Goal: Transaction & Acquisition: Purchase product/service

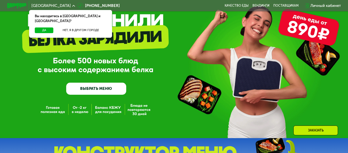
scroll to position [51, 0]
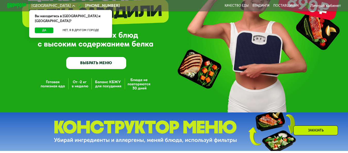
click at [86, 67] on link "ВЫБРАТЬ МЕНЮ" at bounding box center [96, 63] width 60 height 12
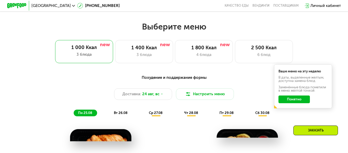
scroll to position [210, 0]
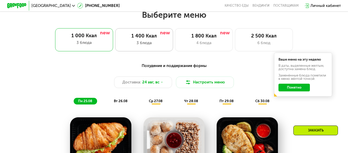
click at [143, 44] on div "3 блюда" at bounding box center [144, 43] width 48 height 6
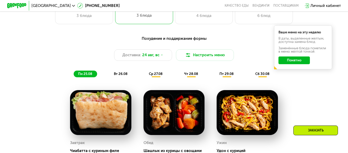
scroll to position [236, 0]
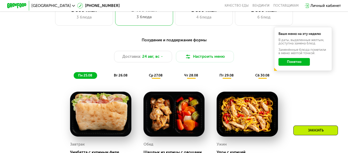
click at [124, 74] on div "Похудение и поддержание формы Доставка: [DATE] Настроить меню пн 25.08 вт 26.08…" at bounding box center [174, 58] width 286 height 42
click at [122, 77] on span "вт 26.08" at bounding box center [121, 76] width 14 height 4
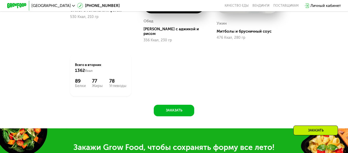
scroll to position [390, 0]
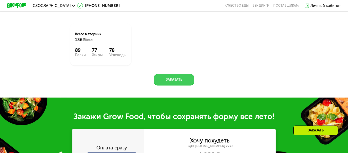
click at [178, 80] on button "Заказать" at bounding box center [174, 80] width 40 height 12
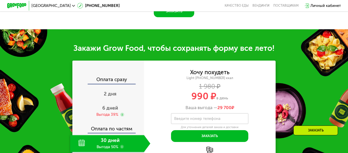
scroll to position [487, 0]
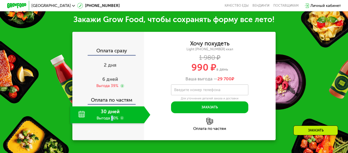
click at [111, 117] on div "30 дней Выгода 50%" at bounding box center [107, 115] width 74 height 17
click at [97, 124] on div "30 дней Выгода 50%" at bounding box center [107, 115] width 74 height 17
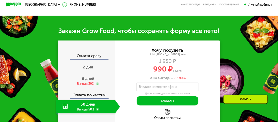
scroll to position [384, 0]
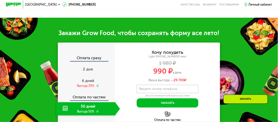
click at [170, 52] on div "Хочу похудеть" at bounding box center [168, 52] width 32 height 4
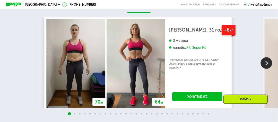
scroll to position [714, 0]
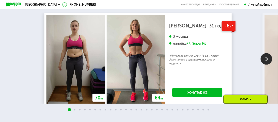
click at [264, 58] on img at bounding box center [267, 59] width 12 height 12
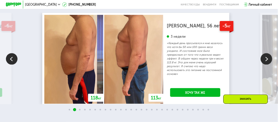
click at [262, 58] on img at bounding box center [267, 59] width 12 height 12
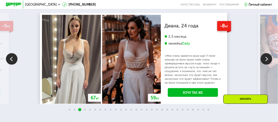
click at [266, 60] on img at bounding box center [267, 59] width 12 height 12
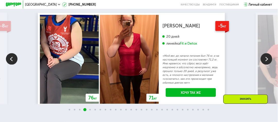
click at [266, 60] on img at bounding box center [267, 59] width 12 height 12
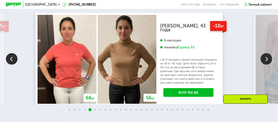
click at [266, 60] on img at bounding box center [267, 59] width 12 height 12
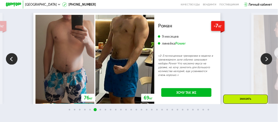
click at [263, 61] on img at bounding box center [267, 59] width 12 height 12
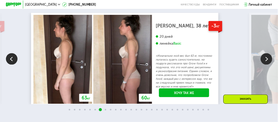
click at [263, 61] on img at bounding box center [267, 59] width 12 height 12
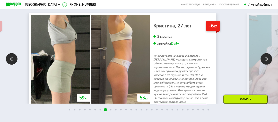
click at [263, 61] on img at bounding box center [267, 59] width 12 height 12
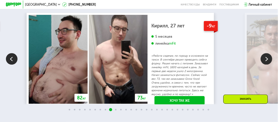
click at [12, 62] on img at bounding box center [12, 59] width 12 height 12
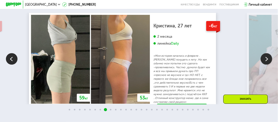
click at [264, 64] on img at bounding box center [267, 59] width 12 height 12
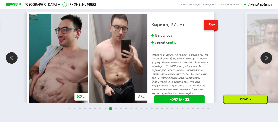
scroll to position [723, 0]
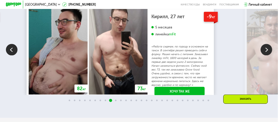
click at [267, 53] on img at bounding box center [267, 50] width 12 height 12
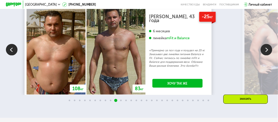
click at [267, 53] on img at bounding box center [267, 50] width 12 height 12
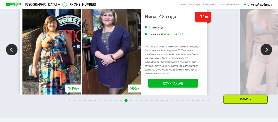
click at [10, 50] on img at bounding box center [12, 50] width 12 height 12
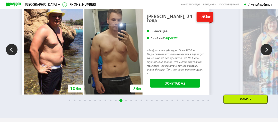
click at [259, 51] on div "70 кг 64 кг -6 кг [PERSON_NAME], 31 год 3 месяца линейка Fit, Super Fit «Питала…" at bounding box center [139, 50] width 278 height 92
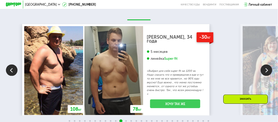
click at [189, 103] on link "Хочу так же" at bounding box center [175, 104] width 50 height 9
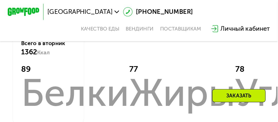
scroll to position [393, 0]
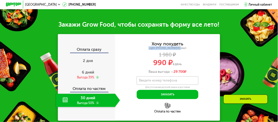
drag, startPoint x: 171, startPoint y: 51, endPoint x: 149, endPoint y: 47, distance: 22.3
click at [149, 47] on div "Light [PHONE_NUMBER] ккал" at bounding box center [167, 49] width 105 height 4
click at [148, 48] on div "Light [PHONE_NUMBER] ккал" at bounding box center [167, 49] width 105 height 4
click at [149, 52] on div "Хочу похудеть Light [PHONE_NUMBER] ккал 1 980 ₽ 990 ₽ в день Ваша выгода — 29 7…" at bounding box center [167, 58] width 105 height 32
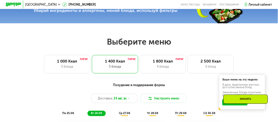
scroll to position [167, 0]
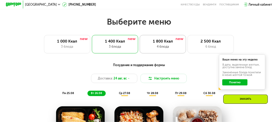
click at [167, 44] on div "1 800 Ккал" at bounding box center [163, 41] width 38 height 5
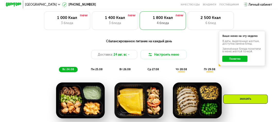
scroll to position [187, 0]
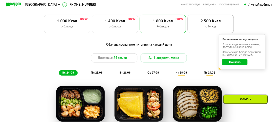
click at [209, 23] on div "2 500 Ккал" at bounding box center [211, 21] width 38 height 5
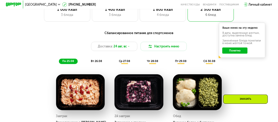
scroll to position [144, 0]
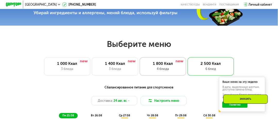
click at [172, 71] on div "4 блюда" at bounding box center [163, 69] width 38 height 5
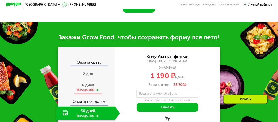
scroll to position [412, 0]
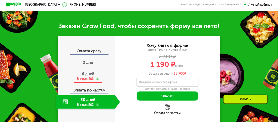
click at [83, 72] on div "6 дней Выгода 40%" at bounding box center [88, 77] width 64 height 14
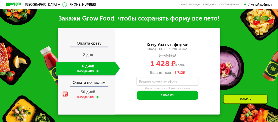
scroll to position [432, 0]
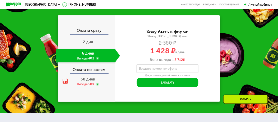
click at [164, 38] on div "Strong [PHONE_NUMBER] ккал" at bounding box center [167, 37] width 105 height 4
drag, startPoint x: 190, startPoint y: 63, endPoint x: 146, endPoint y: 62, distance: 44.6
click at [146, 62] on div "Ваша выгода — 5 712 ₽" at bounding box center [167, 60] width 105 height 4
click at [117, 102] on div "Хочу быть в форме Strong [PHONE_NUMBER] ккал 2 380 ₽ 1 428 ₽ в день Ваша выгода…" at bounding box center [167, 58] width 105 height 87
click at [167, 70] on label "Введите номер телефона" at bounding box center [158, 69] width 38 height 2
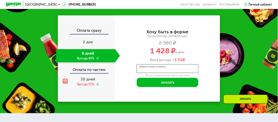
click at [167, 72] on input "Введите номер телефона" at bounding box center [168, 69] width 62 height 9
click at [219, 53] on div "1 428 ₽ в день" at bounding box center [167, 50] width 105 height 7
click at [189, 66] on input "Введите номер телефона" at bounding box center [168, 69] width 62 height 9
click at [220, 55] on div "1 428 ₽ в день" at bounding box center [167, 50] width 105 height 7
click at [157, 69] on label "Введите номер телефона" at bounding box center [158, 69] width 38 height 2
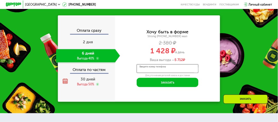
click at [157, 69] on input "Введите номер телефона" at bounding box center [168, 69] width 62 height 9
click at [156, 69] on input "Введите номер телефона" at bounding box center [168, 69] width 62 height 9
click at [149, 102] on div "**********" at bounding box center [167, 58] width 105 height 87
click at [133, 57] on div "Хочу быть в форме Strong [PHONE_NUMBER] ккал 2 380 ₽ 1 428 ₽ в день Ваша выгода…" at bounding box center [167, 46] width 105 height 32
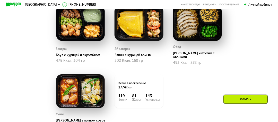
scroll to position [247, 0]
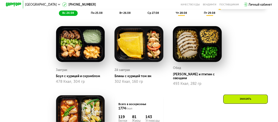
click at [94, 15] on span "пн 25.08" at bounding box center [97, 12] width 12 height 3
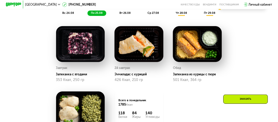
click at [123, 15] on span "вт 26.08" at bounding box center [124, 12] width 11 height 3
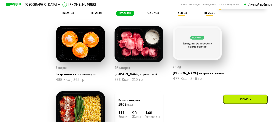
scroll to position [226, 0]
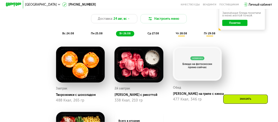
click at [149, 35] on span "ср 27.08" at bounding box center [152, 33] width 11 height 3
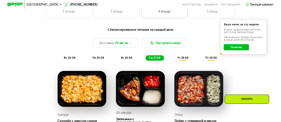
scroll to position [185, 0]
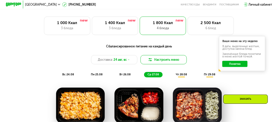
click at [177, 63] on button "Настроить меню" at bounding box center [164, 59] width 46 height 9
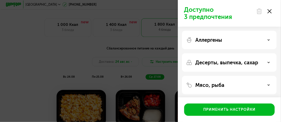
click at [221, 87] on p "Мясо, рыба" at bounding box center [210, 85] width 29 height 6
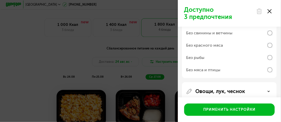
scroll to position [113, 0]
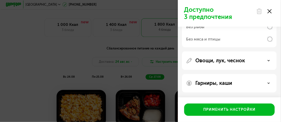
click at [230, 76] on div "Гарниры, каши" at bounding box center [229, 83] width 95 height 19
click at [230, 81] on p "Гарниры, каши" at bounding box center [214, 84] width 37 height 6
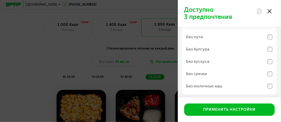
scroll to position [179, 0]
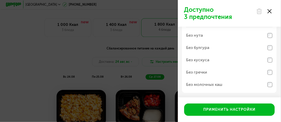
click at [273, 85] on div "Гарниры, каши Без нута Без булгура Без кускуса Без гречки Без молочных каш" at bounding box center [229, 50] width 95 height 85
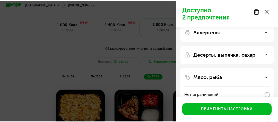
scroll to position [0, 0]
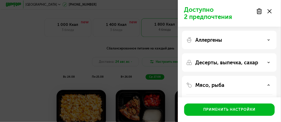
click at [249, 54] on div "Аллергены" at bounding box center [229, 63] width 95 height 19
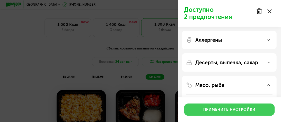
click at [222, 108] on div "Применить настройки" at bounding box center [230, 110] width 52 height 5
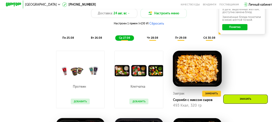
scroll to position [226, 0]
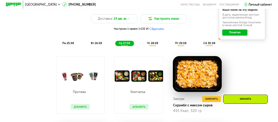
click at [115, 46] on div "вт 26.08" at bounding box center [124, 43] width 19 height 5
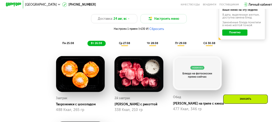
click at [79, 46] on div "пн 25.08 вт 26.08 ср 27.08 чт 28.08 пт 29.08 сб 30.08" at bounding box center [139, 43] width 160 height 5
click at [77, 46] on div "пн 25.08 вт 26.08 ср 27.08 чт 28.08 пт 29.08 сб 30.08" at bounding box center [139, 43] width 160 height 5
click at [87, 44] on div "пн 25.08" at bounding box center [96, 43] width 19 height 5
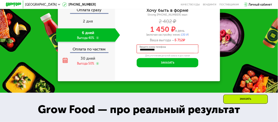
scroll to position [453, 0]
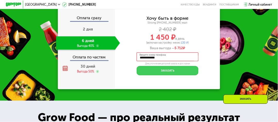
click at [181, 76] on button "Заказать" at bounding box center [168, 70] width 62 height 9
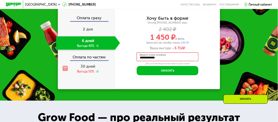
click at [175, 62] on input "**********" at bounding box center [168, 57] width 62 height 9
click at [209, 83] on div "**********" at bounding box center [167, 46] width 105 height 87
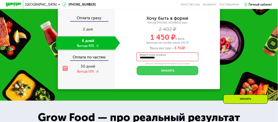
click at [172, 75] on button "Заказать" at bounding box center [168, 70] width 62 height 9
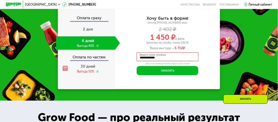
click at [172, 62] on input "**********" at bounding box center [168, 57] width 62 height 9
drag, startPoint x: 172, startPoint y: 65, endPoint x: 97, endPoint y: 67, distance: 74.7
click at [98, 67] on div "**********" at bounding box center [139, 46] width 162 height 87
type input "**********"
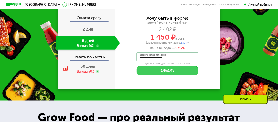
click at [185, 75] on button "Заказать" at bounding box center [168, 70] width 62 height 9
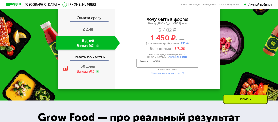
click at [157, 68] on input "Введите код из SMS" at bounding box center [168, 63] width 62 height 9
type input "****"
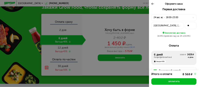
scroll to position [432, 0]
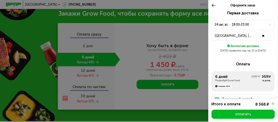
click at [238, 26] on div "18:00-23:00" at bounding box center [240, 24] width 17 height 5
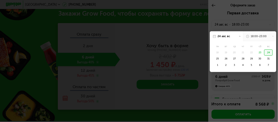
click at [258, 52] on div "23" at bounding box center [260, 53] width 8 height 6
click at [257, 52] on div "23" at bounding box center [260, 53] width 8 height 6
click at [267, 52] on div "24" at bounding box center [268, 53] width 8 height 6
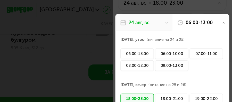
scroll to position [44, 0]
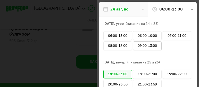
click at [143, 49] on div "09:00-13:00" at bounding box center [147, 46] width 29 height 9
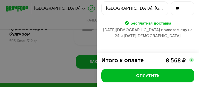
click at [143, 49] on div "09:00-13:00" at bounding box center [147, 46] width 29 height 9
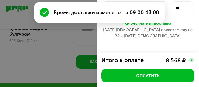
click at [134, 52] on div "Оплата" at bounding box center [147, 55] width 93 height 7
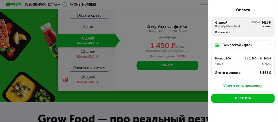
scroll to position [474, 0]
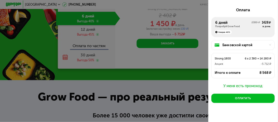
click at [238, 84] on div "У меня есть промокод" at bounding box center [243, 86] width 63 height 6
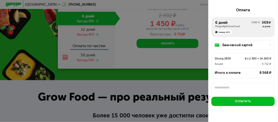
scroll to position [1, 0]
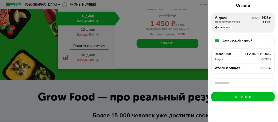
click at [238, 83] on input "text" at bounding box center [243, 83] width 63 height 9
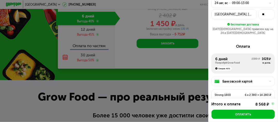
scroll to position [0, 0]
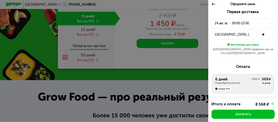
click at [241, 36] on div "[GEOGRAPHIC_DATA], [GEOGRAPHIC_DATA], [STREET_ADDRESS]" at bounding box center [234, 34] width 39 height 5
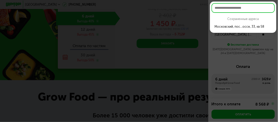
click at [244, 8] on input "text" at bounding box center [243, 8] width 63 height 10
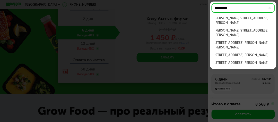
scroll to position [453, 0]
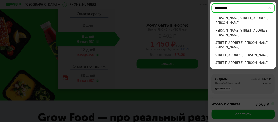
click at [244, 22] on div "[PERSON_NAME][STREET_ADDRESS][PERSON_NAME]" at bounding box center [243, 20] width 57 height 9
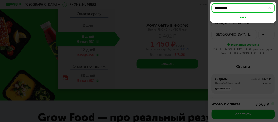
type input "**********"
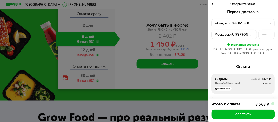
click at [248, 37] on div "Московский, [PERSON_NAME][STREET_ADDRESS][PERSON_NAME]" at bounding box center [234, 34] width 39 height 5
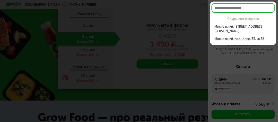
click at [260, 10] on input "text" at bounding box center [243, 8] width 63 height 10
click at [256, 26] on div "Московский, [STREET_ADDRESS][PERSON_NAME]" at bounding box center [243, 28] width 57 height 9
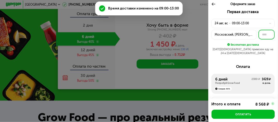
click at [265, 36] on input "text" at bounding box center [267, 35] width 16 height 10
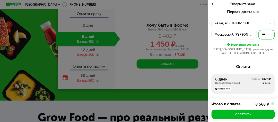
type input "***"
click at [268, 59] on div "Первая доставка [DATE] • 09:00-13:00 Московский, [STREET_ADDRESS][PERSON_NAME] …" at bounding box center [242, 96] width 69 height 173
click at [164, 49] on div at bounding box center [139, 61] width 278 height 122
click at [267, 22] on div "[DATE] • 09:00-13:00" at bounding box center [243, 24] width 63 height 10
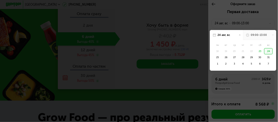
click at [256, 33] on div "09:00-13:00" at bounding box center [259, 35] width 33 height 10
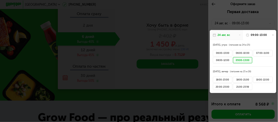
scroll to position [21, 0]
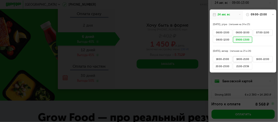
click at [246, 59] on div "18:00-21:00" at bounding box center [242, 59] width 19 height 6
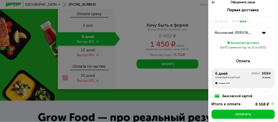
scroll to position [0, 0]
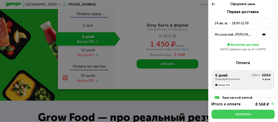
click at [249, 117] on button "Оплатить" at bounding box center [243, 114] width 63 height 9
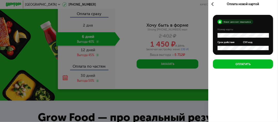
scroll to position [1, 0]
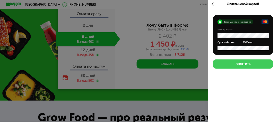
click at [236, 66] on div "Оплатить" at bounding box center [243, 65] width 15 height 4
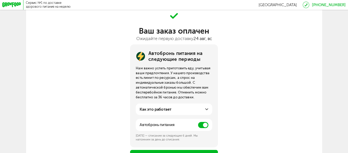
scroll to position [26, 0]
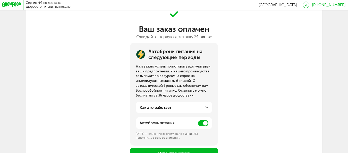
click at [201, 124] on span at bounding box center [203, 123] width 10 height 6
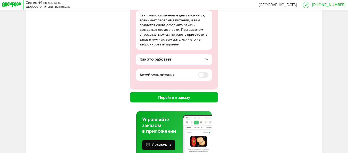
scroll to position [75, 0]
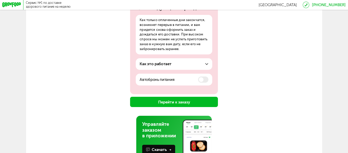
click at [167, 104] on button "Перейти к заказу" at bounding box center [174, 102] width 88 height 10
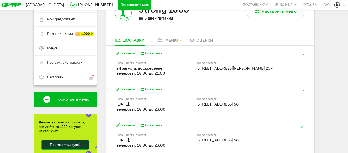
scroll to position [77, 0]
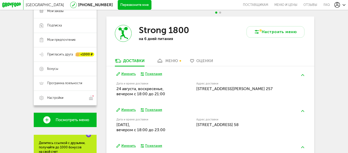
click at [171, 63] on div "меню" at bounding box center [171, 61] width 13 height 5
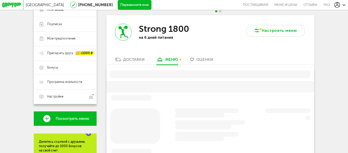
scroll to position [82, 0]
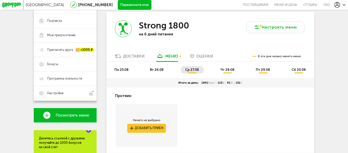
click at [197, 67] on div "пн 25.08 вт 26.08 ср 27.08 чт 28.08 пт 29.08 сб 30.08" at bounding box center [210, 70] width 208 height 16
click at [183, 67] on div "пн 25.08 вт 26.08 ср 27.08 чт 28.08 пт 29.08 сб 30.08" at bounding box center [210, 70] width 208 height 16
click at [184, 68] on div "пн 25.08 вт 26.08 ср 27.08 чт 28.08 пт 29.08 сб 30.08" at bounding box center [210, 70] width 208 height 16
drag, startPoint x: 167, startPoint y: 28, endPoint x: 190, endPoint y: 27, distance: 23.2
click at [190, 27] on div "Strong 1800" at bounding box center [170, 25] width 63 height 11
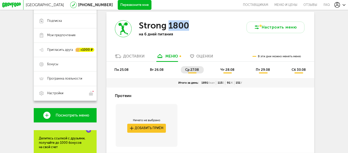
click at [190, 28] on div "Strong 1800" at bounding box center [170, 25] width 63 height 11
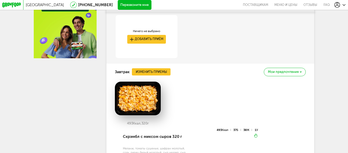
scroll to position [262, 0]
